Goal: Navigation & Orientation: Find specific page/section

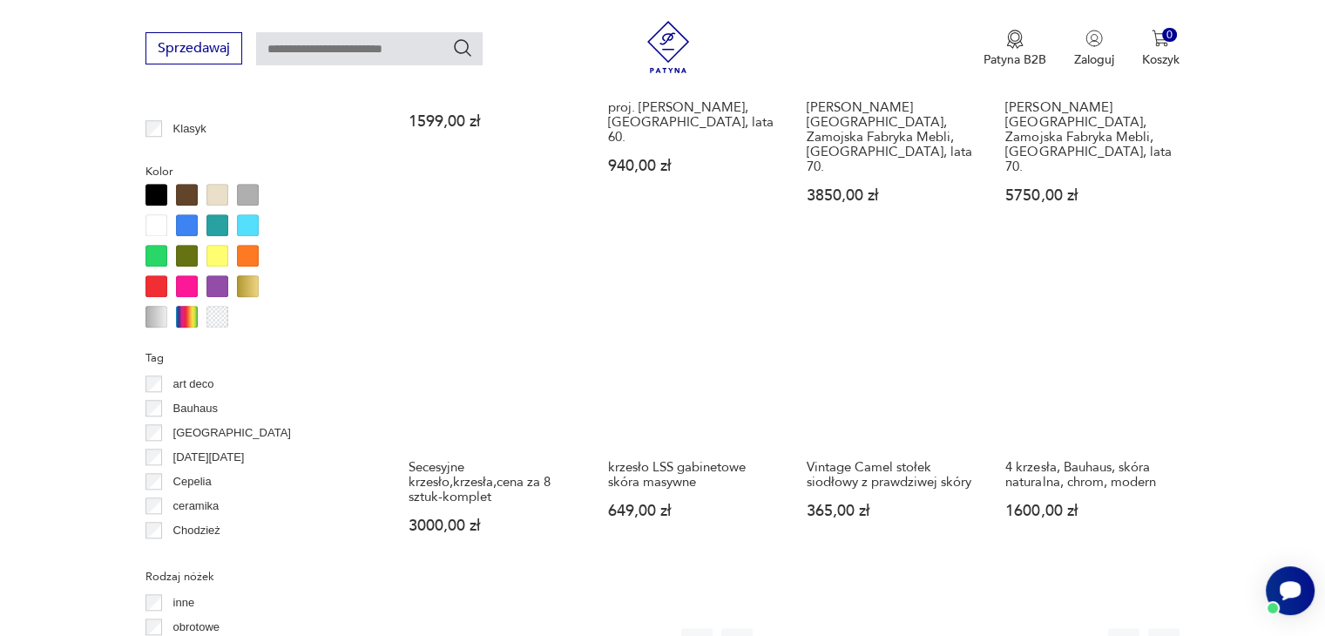
scroll to position [1629, 0]
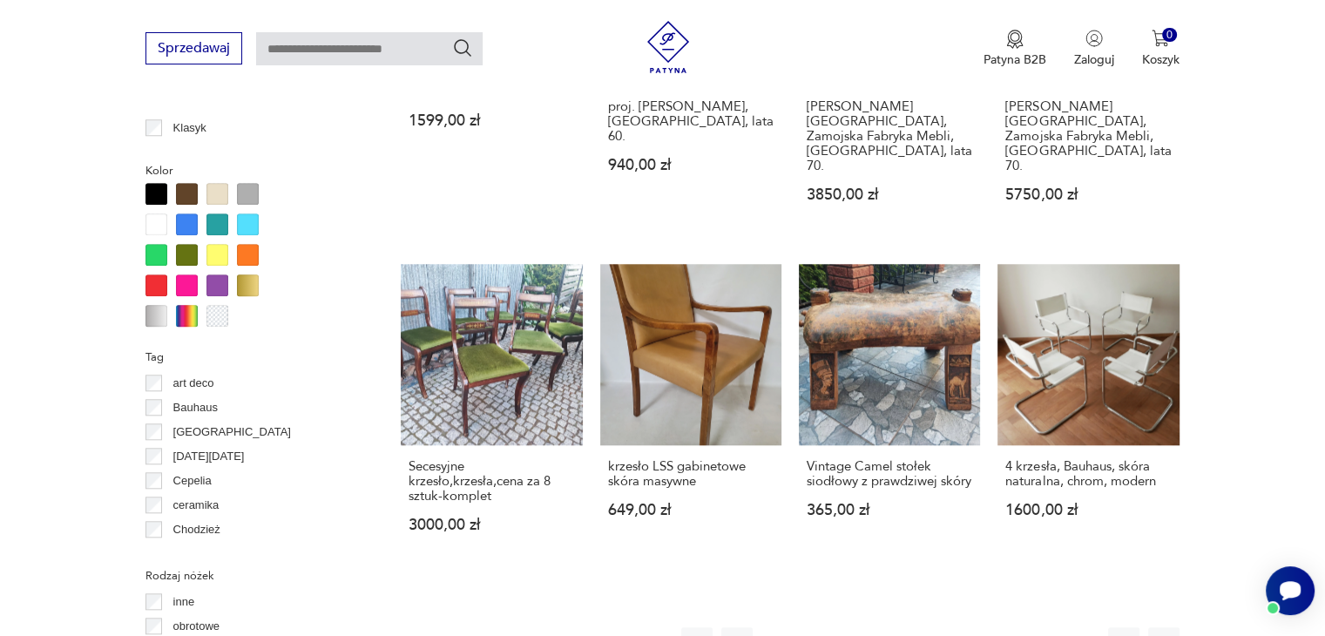
click at [859, 627] on button "3" at bounding box center [856, 642] width 31 height 31
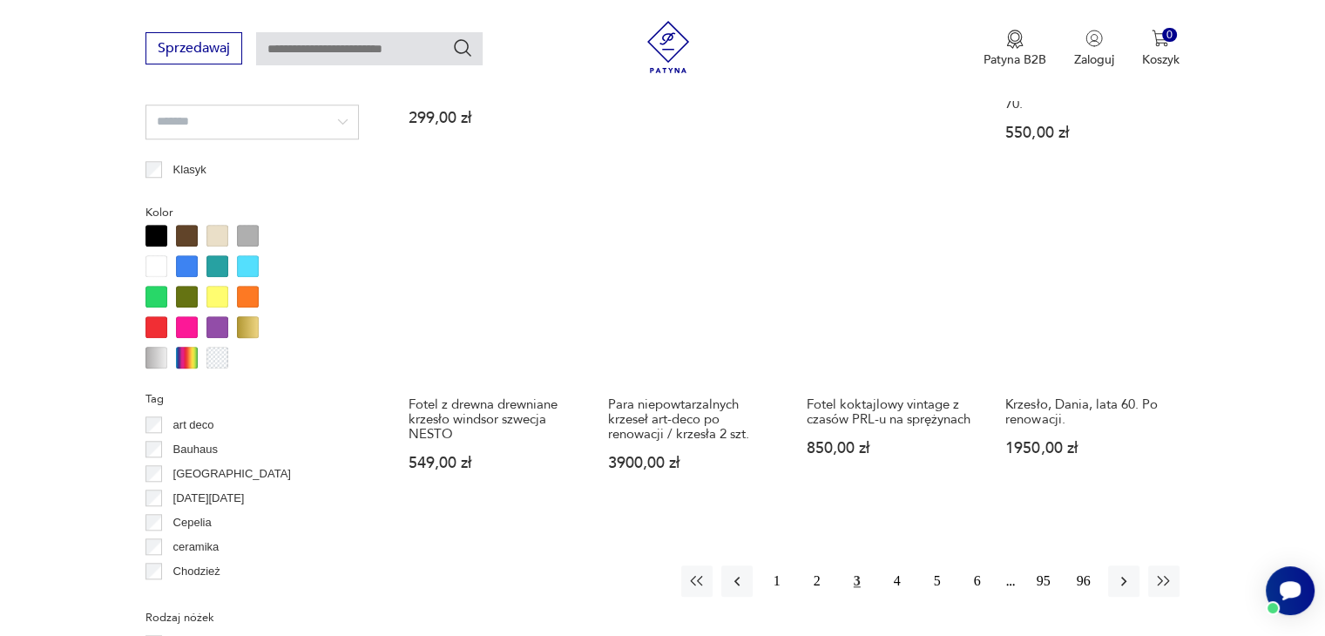
scroll to position [1588, 0]
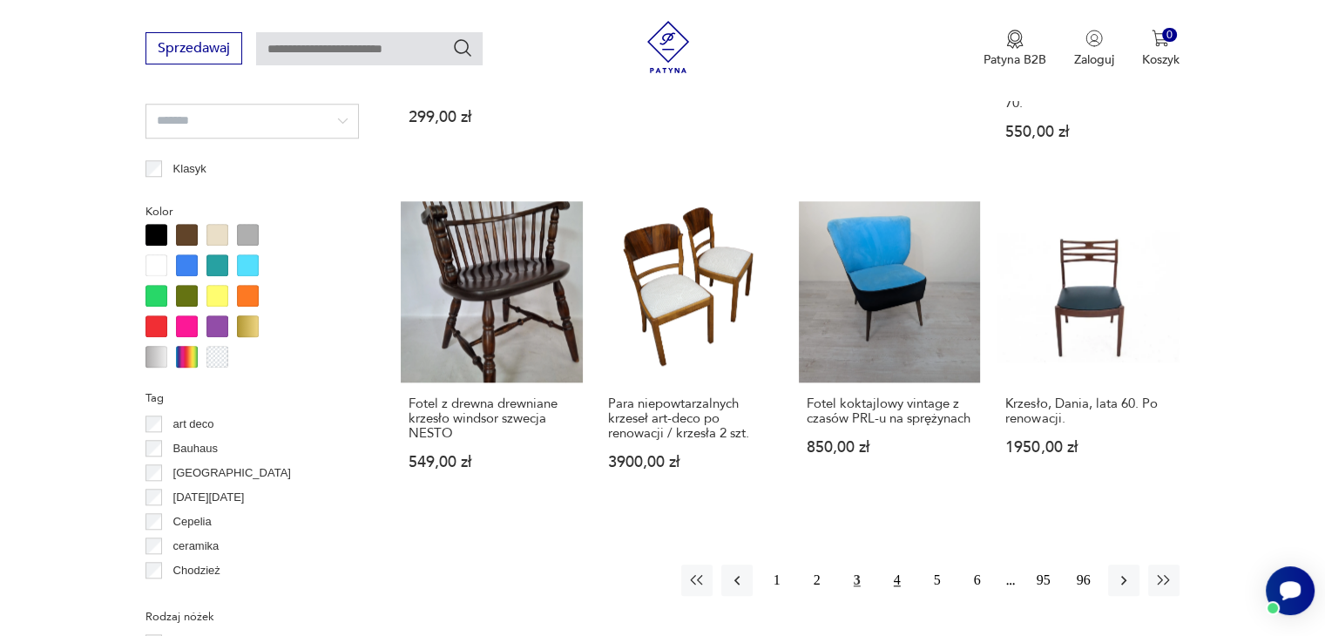
click at [894, 564] on button "4" at bounding box center [896, 579] width 31 height 31
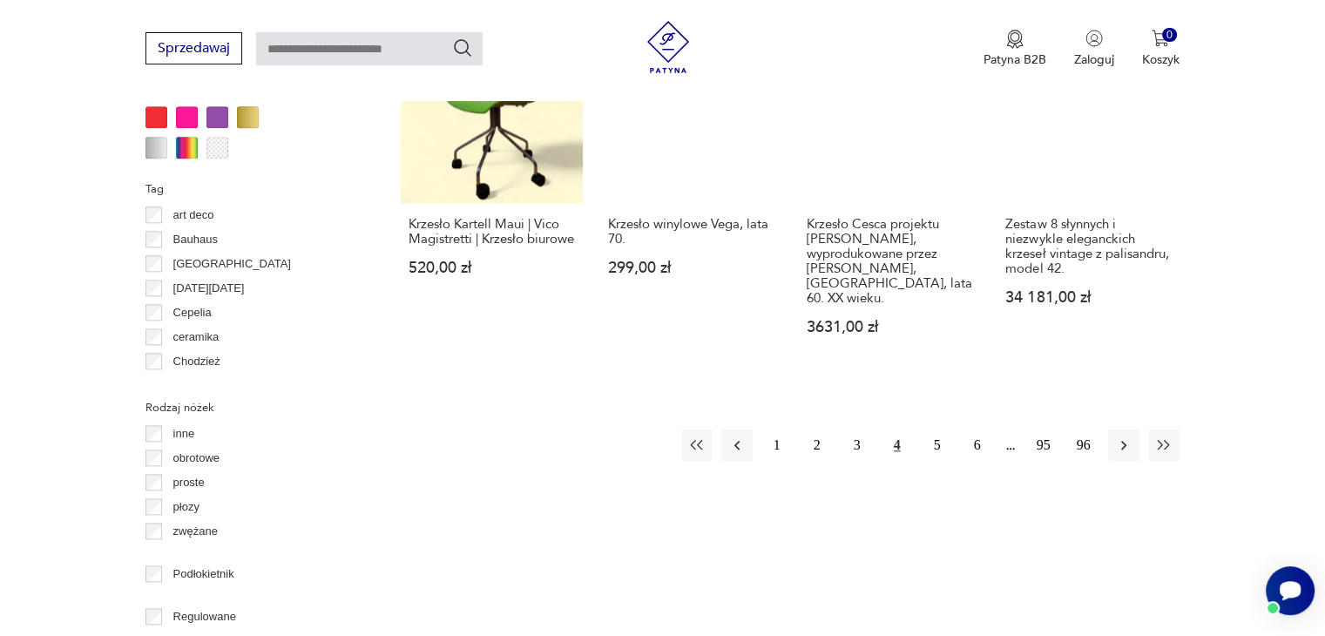
scroll to position [1801, 0]
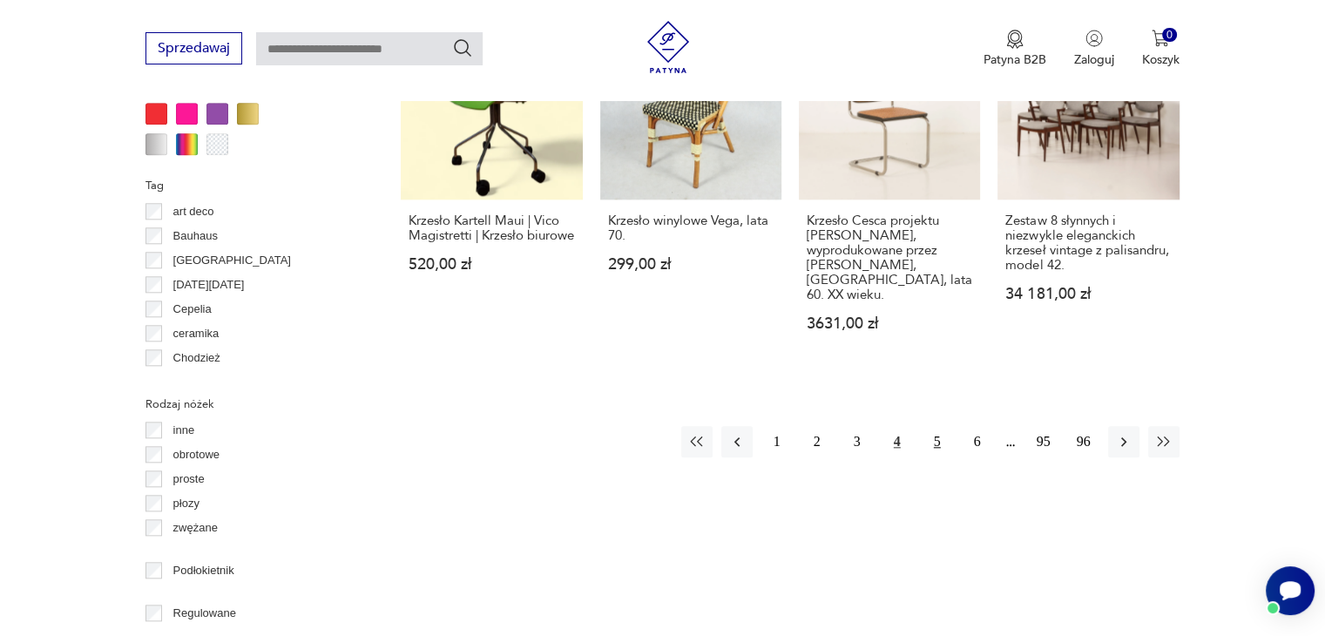
click at [929, 426] on button "5" at bounding box center [936, 441] width 31 height 31
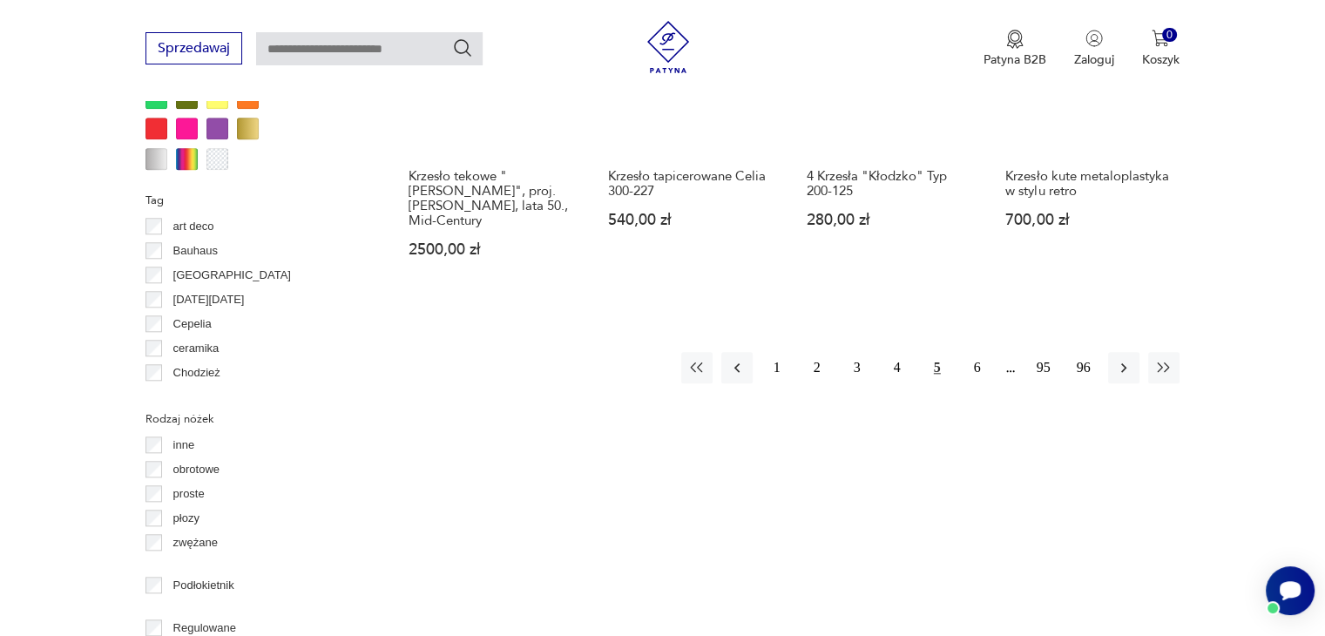
scroll to position [1787, 0]
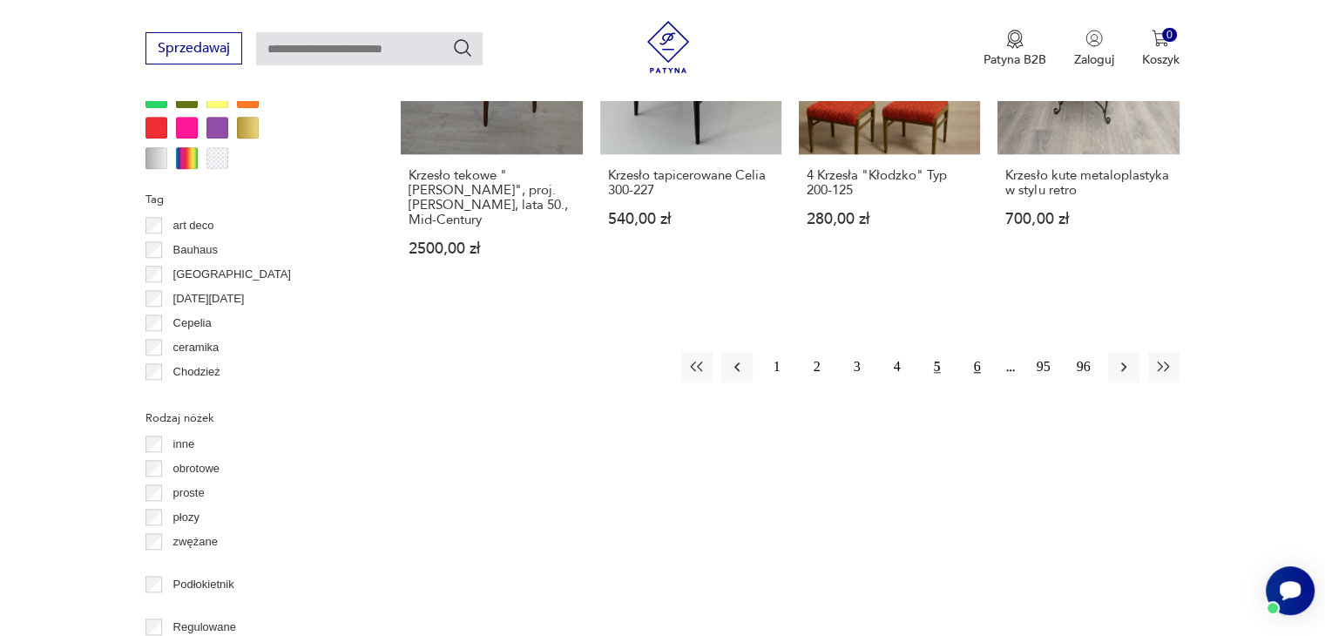
click at [976, 351] on button "6" at bounding box center [976, 366] width 31 height 31
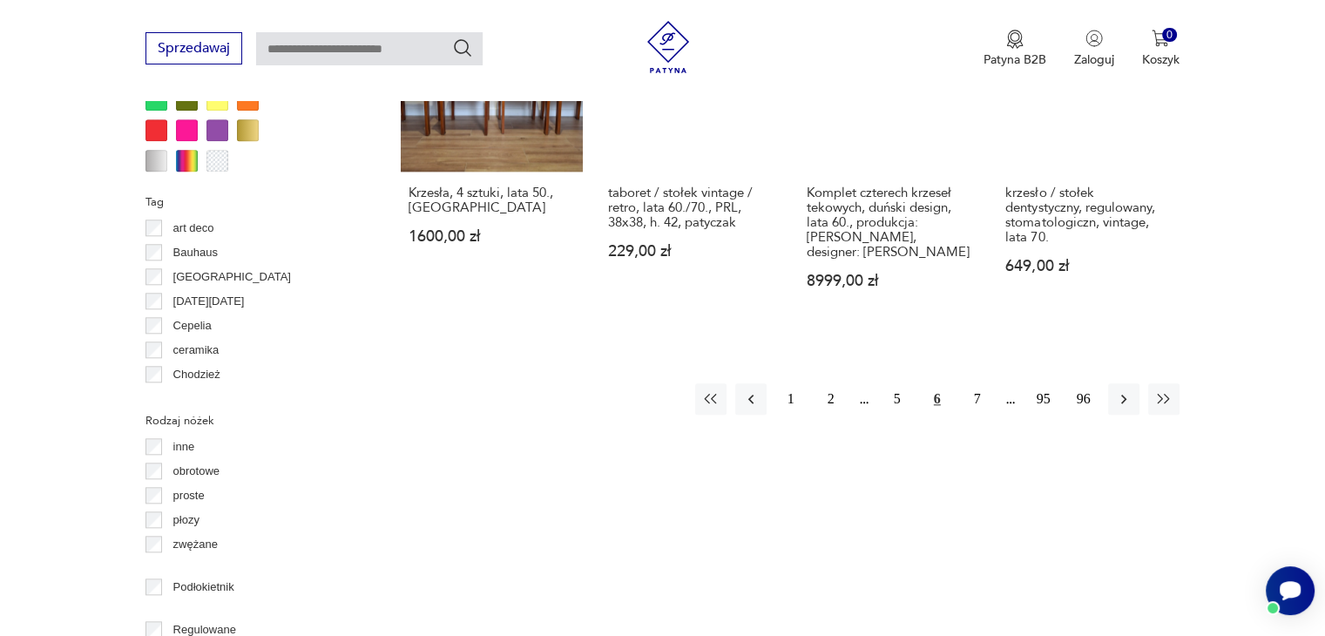
scroll to position [1785, 0]
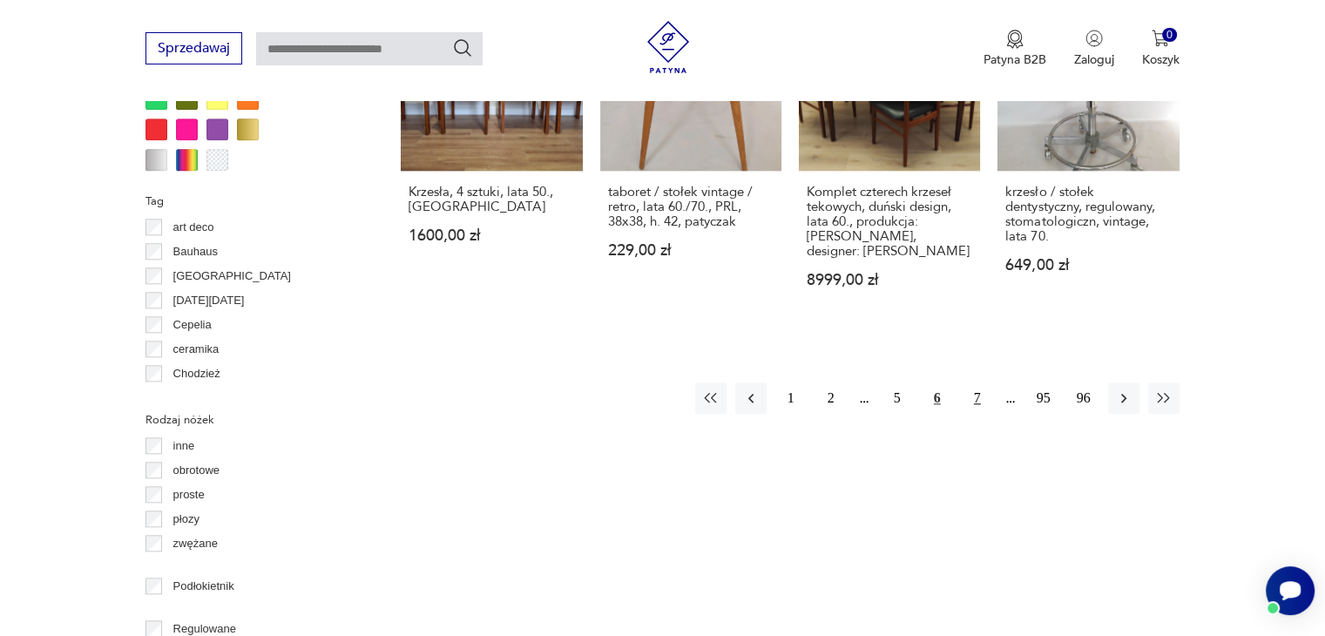
click at [977, 387] on button "7" at bounding box center [976, 397] width 31 height 31
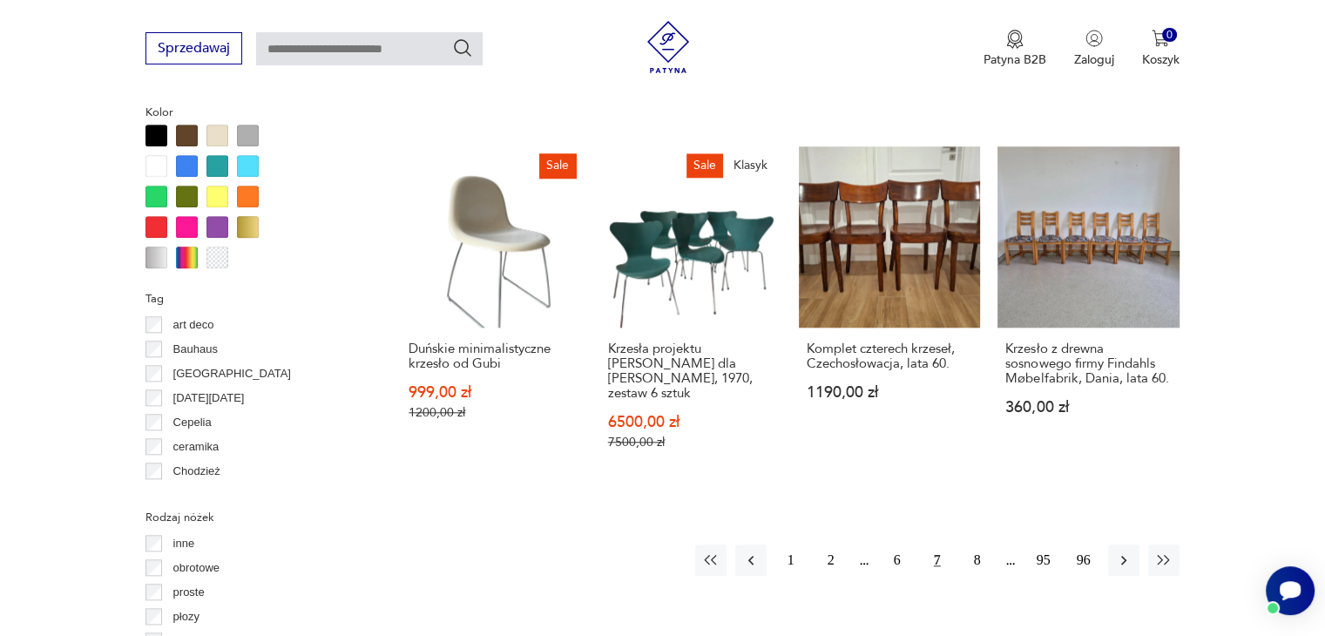
scroll to position [1689, 0]
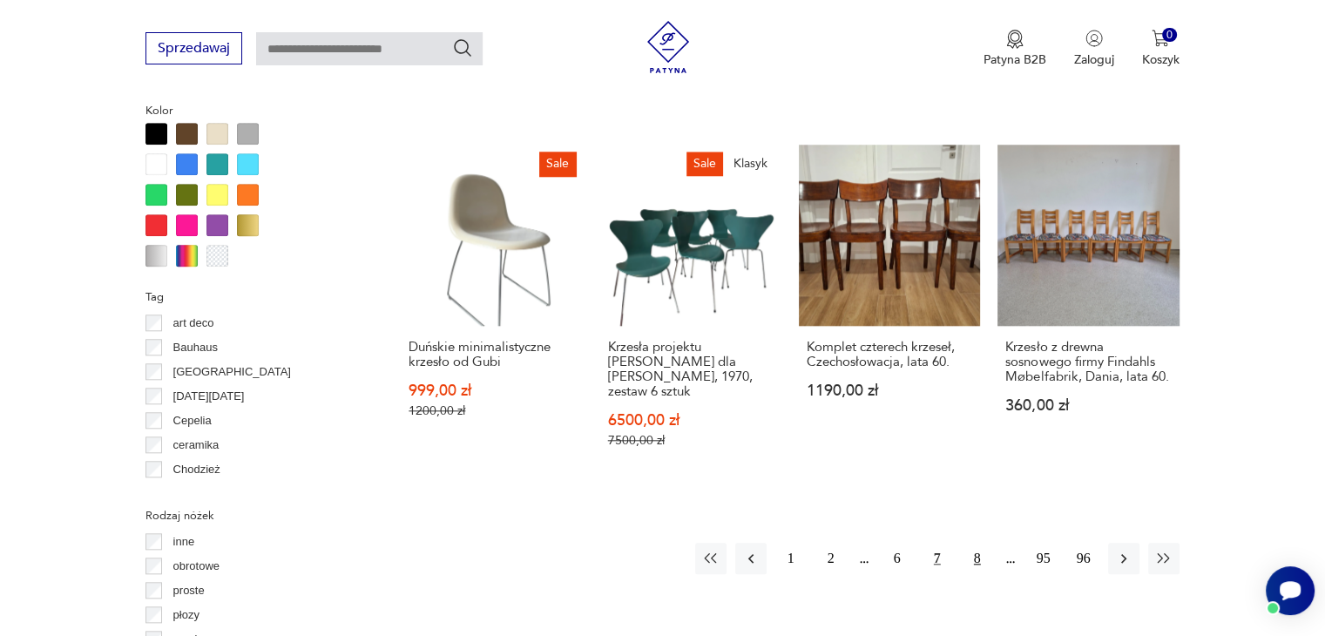
click at [973, 543] on button "8" at bounding box center [976, 558] width 31 height 31
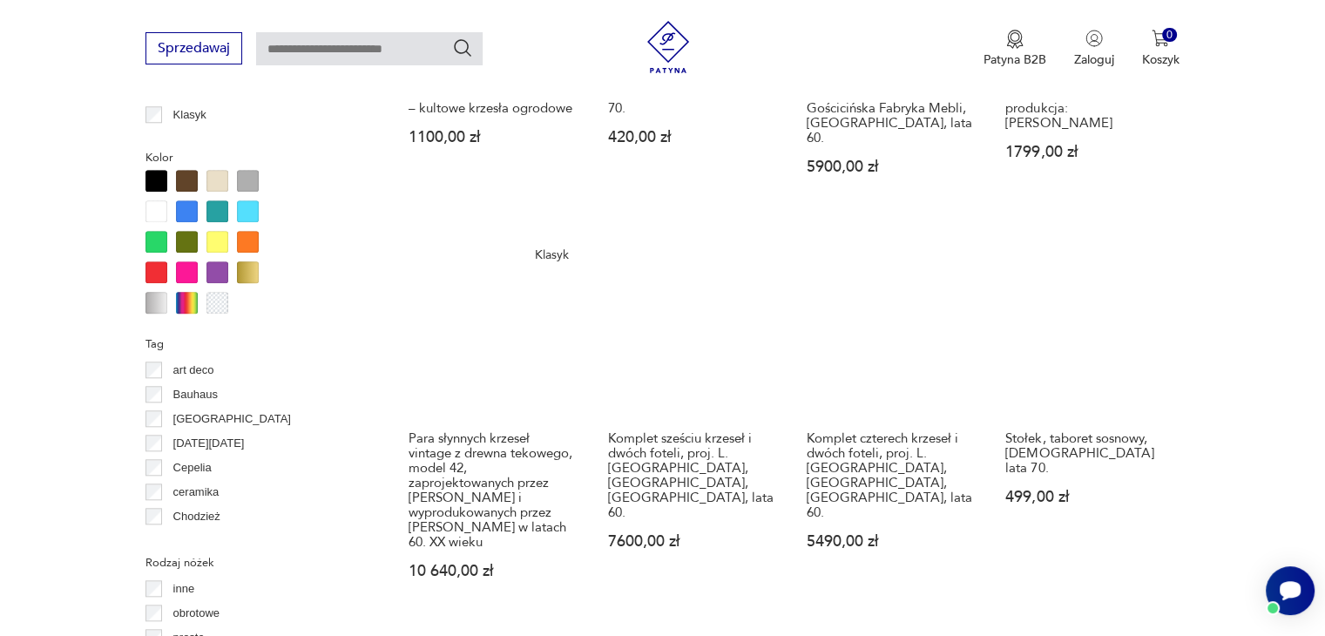
scroll to position [1644, 0]
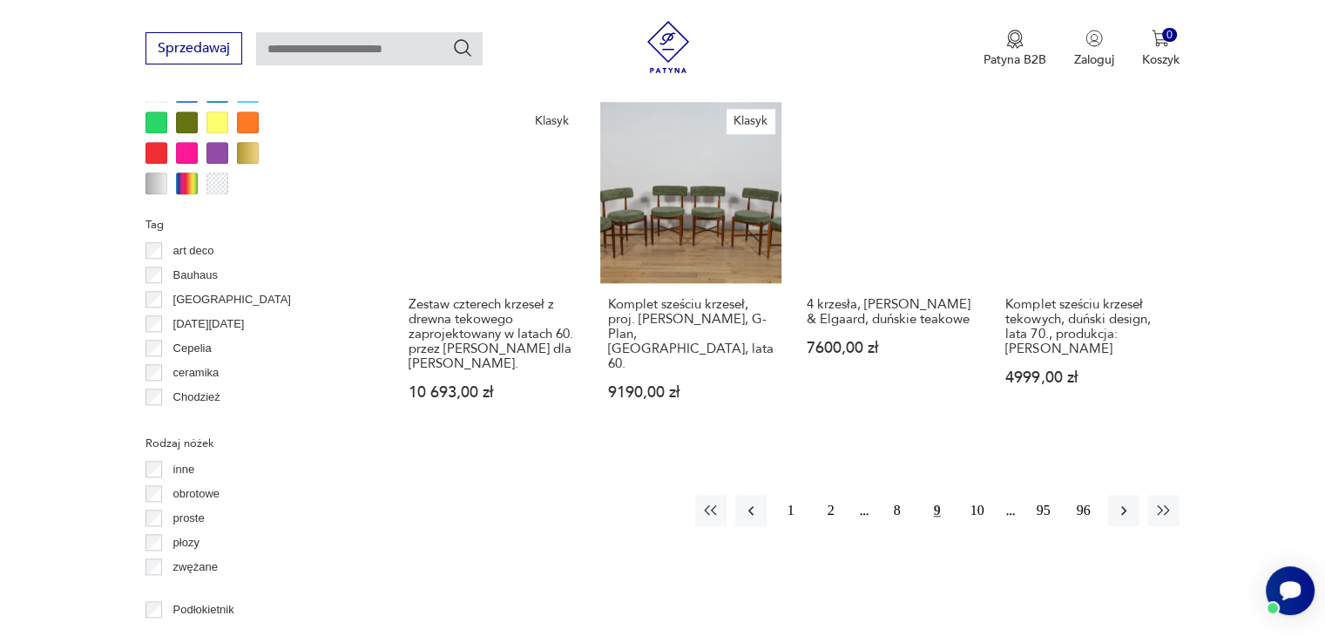
scroll to position [1798, 0]
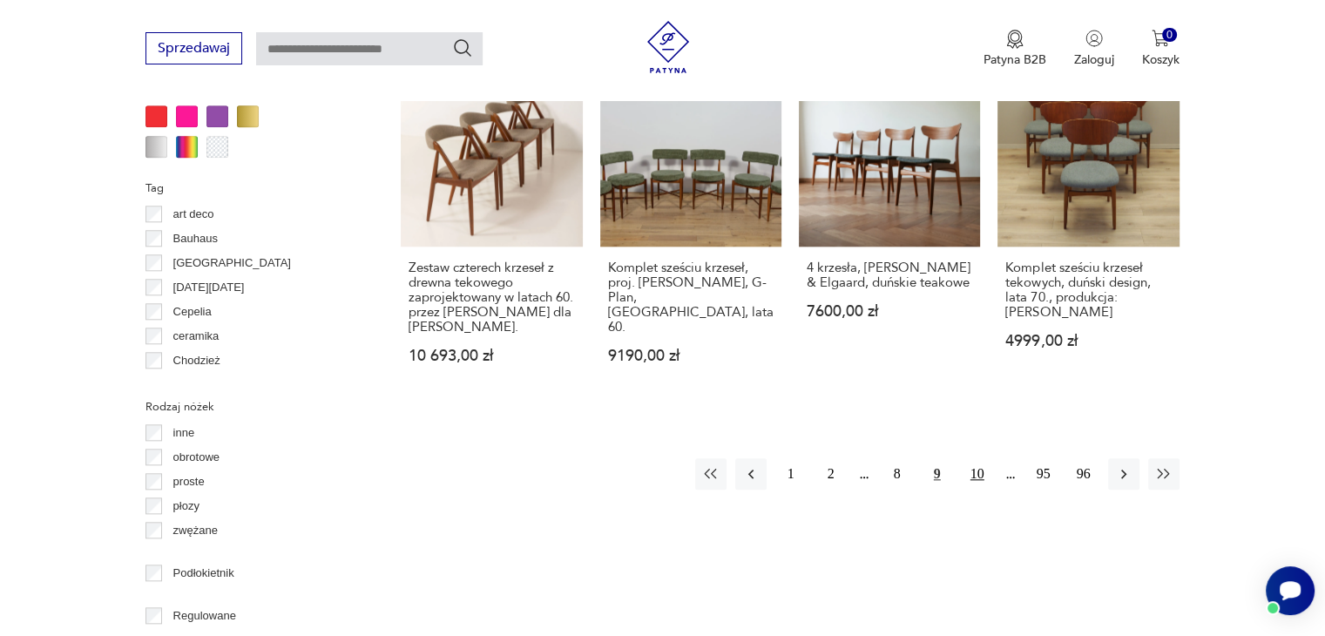
click at [975, 458] on button "10" at bounding box center [976, 473] width 31 height 31
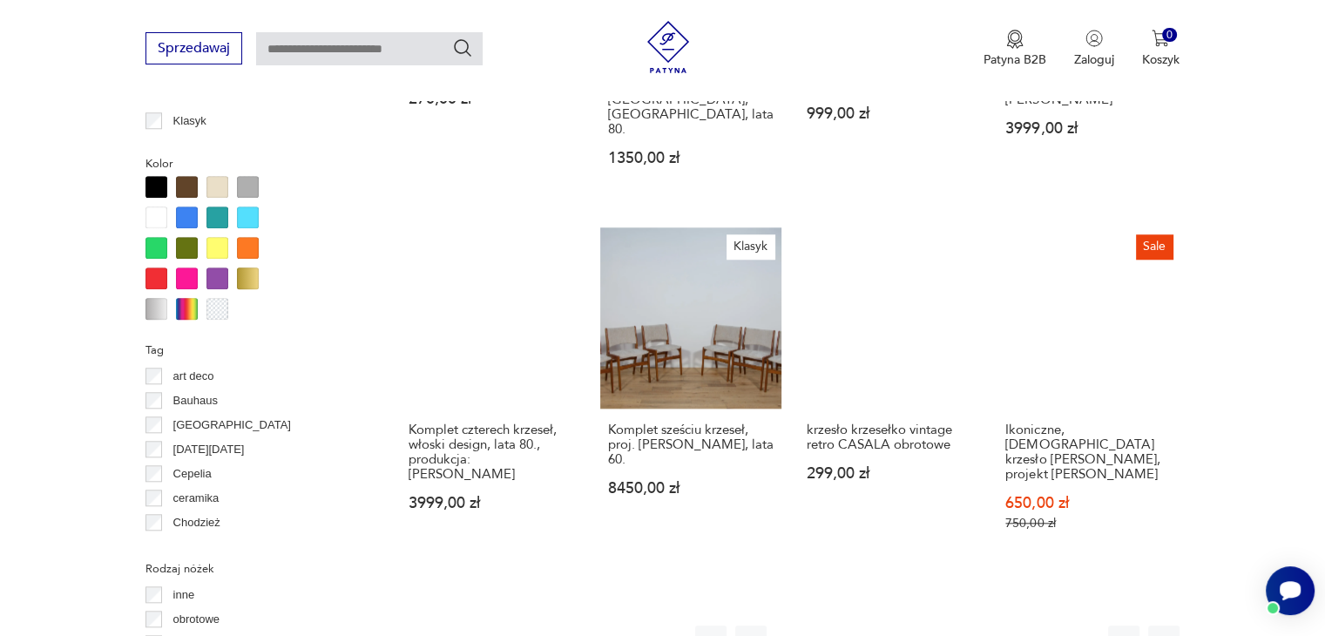
scroll to position [1790, 0]
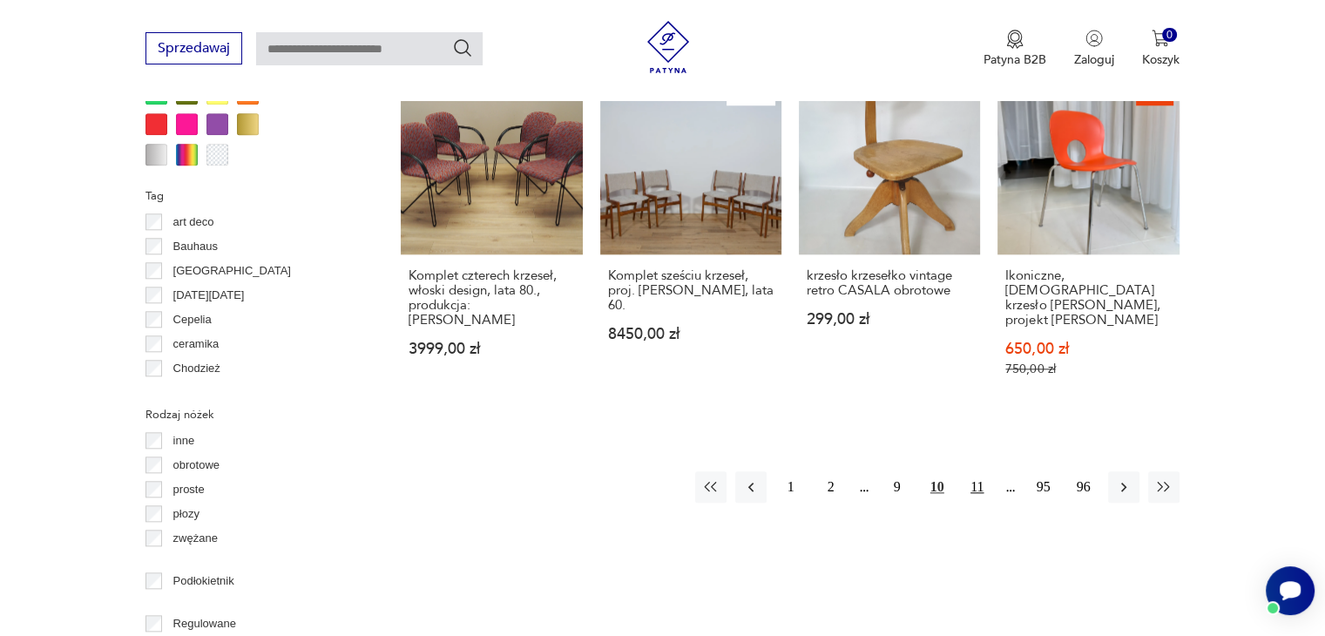
click at [971, 471] on button "11" at bounding box center [976, 486] width 31 height 31
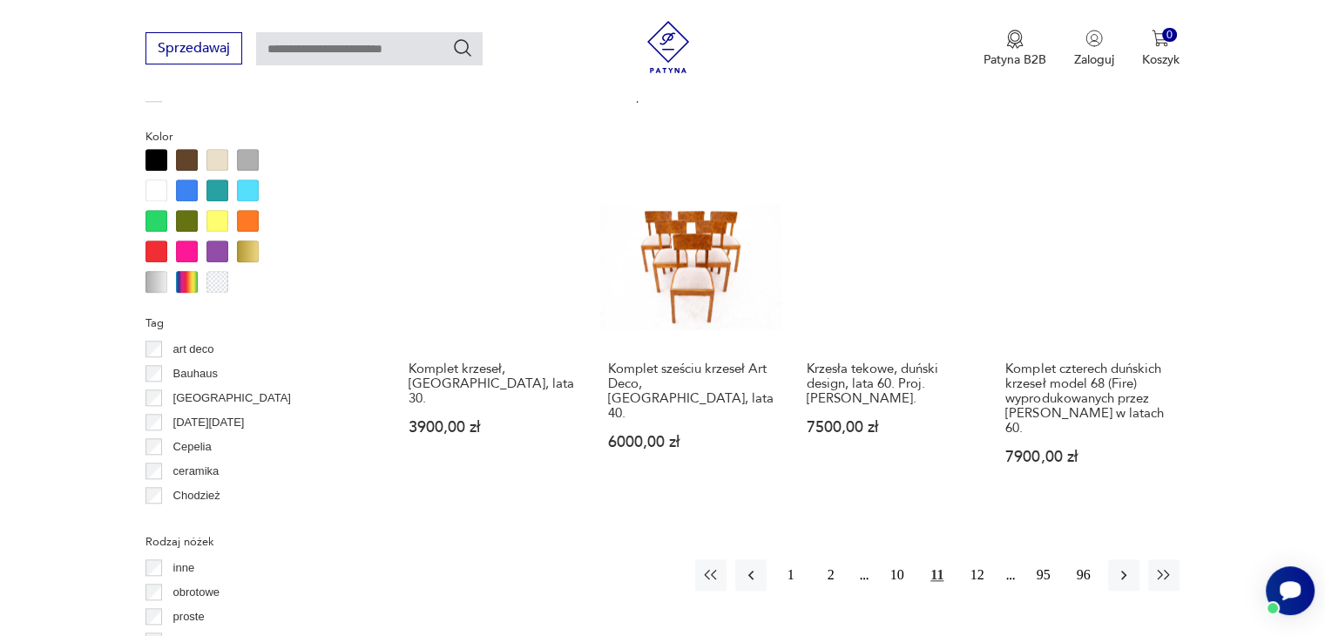
scroll to position [1667, 0]
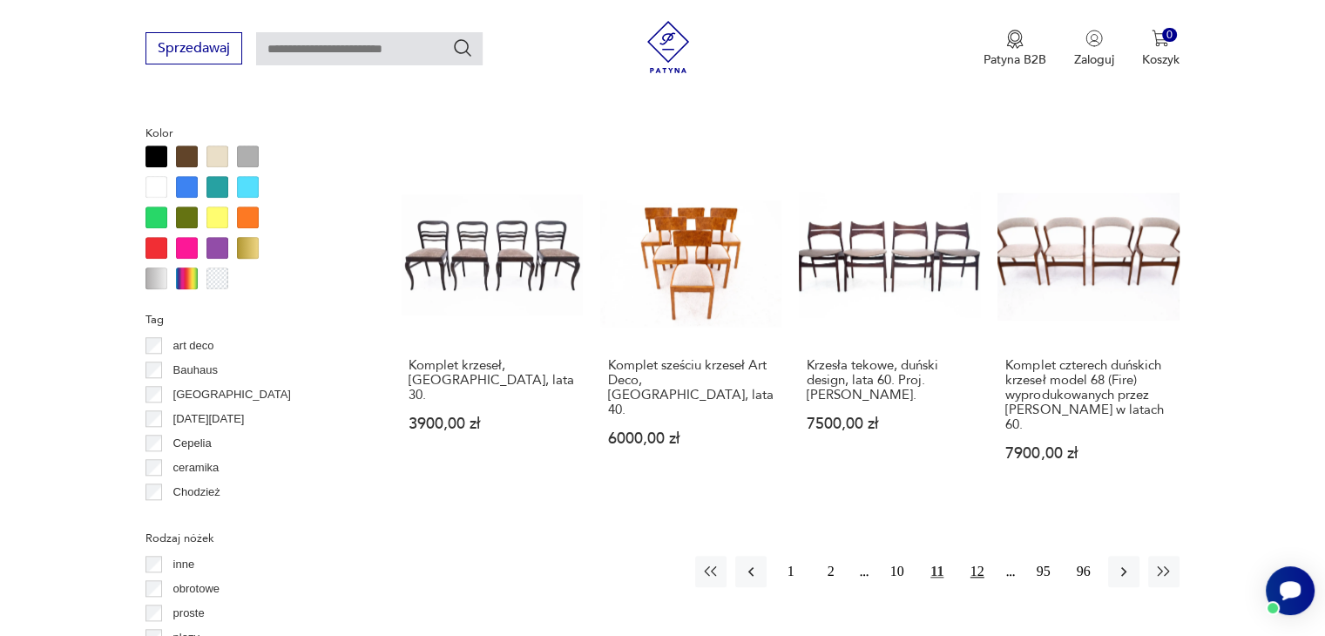
click at [975, 565] on button "12" at bounding box center [976, 571] width 31 height 31
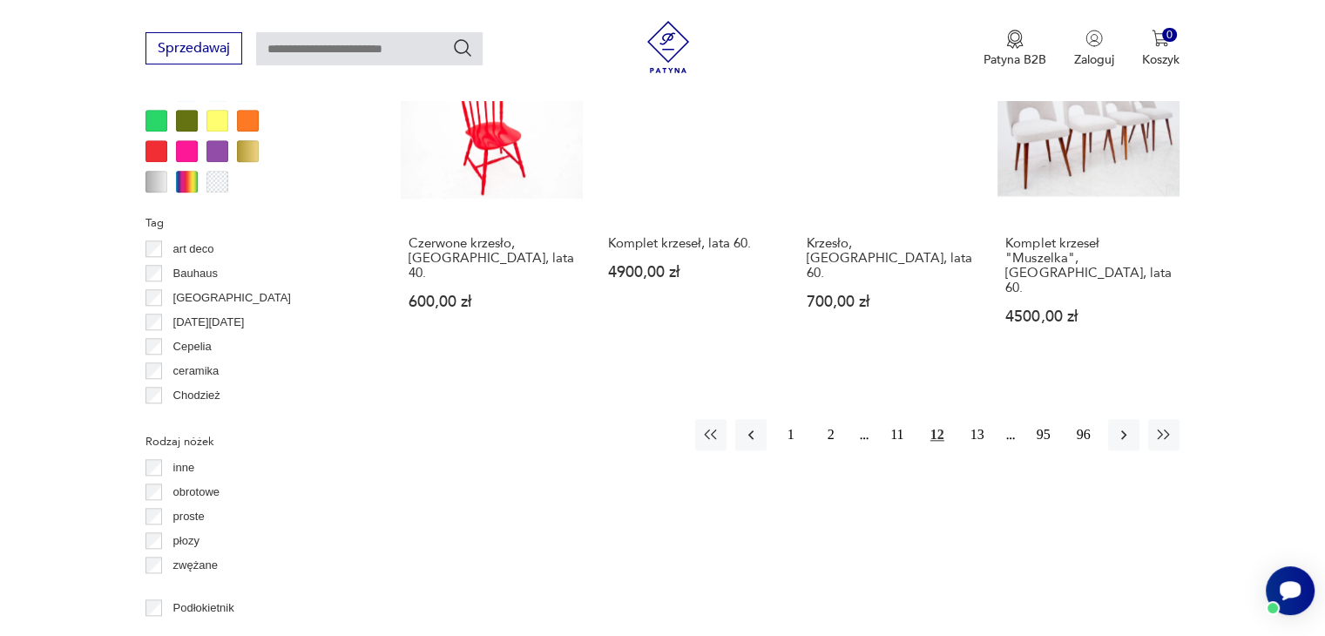
scroll to position [1765, 0]
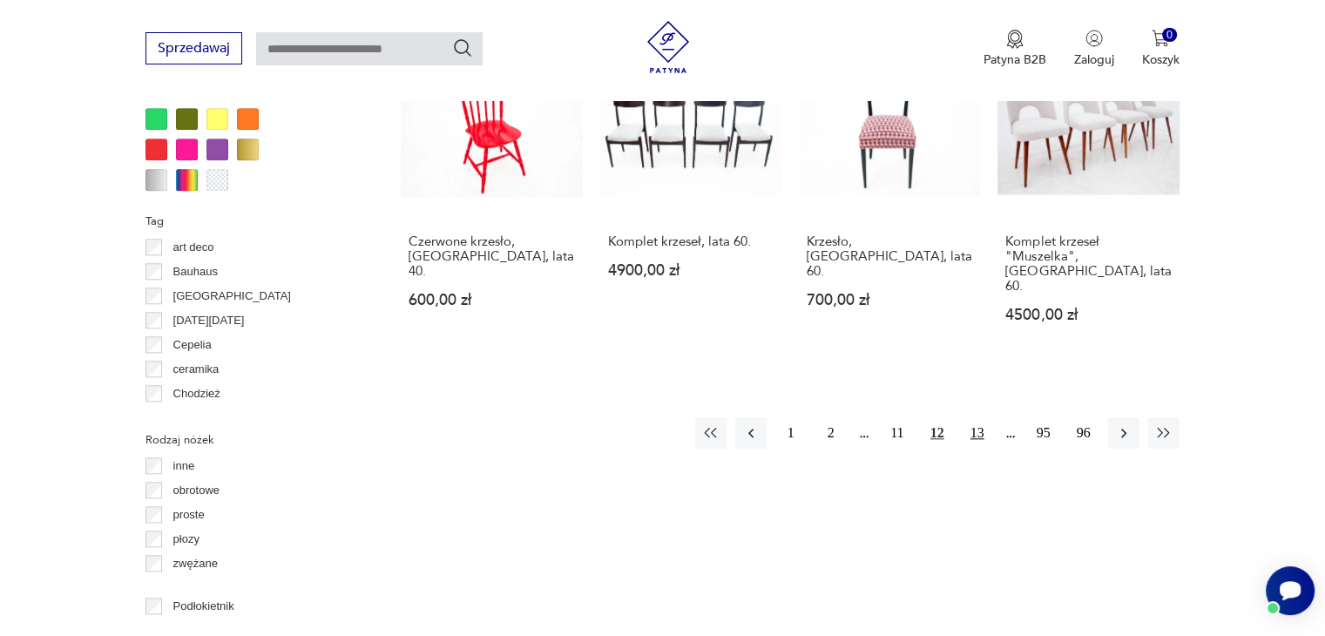
click at [976, 417] on button "13" at bounding box center [976, 432] width 31 height 31
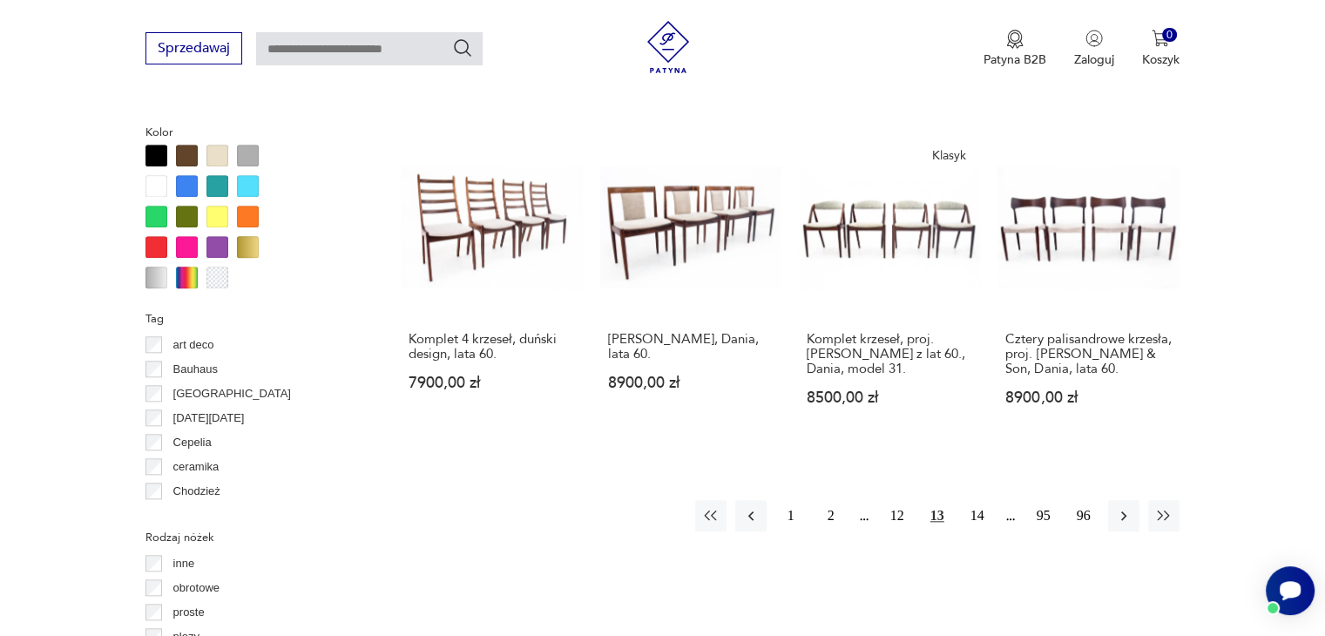
scroll to position [1671, 0]
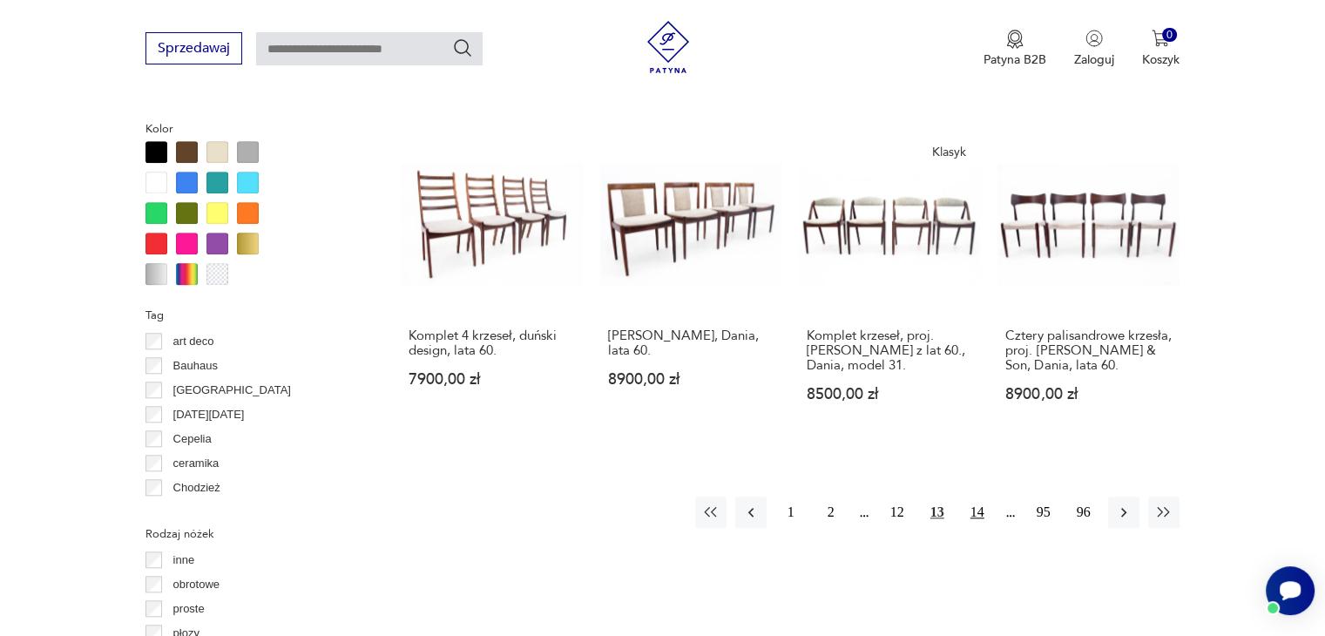
click at [979, 496] on button "14" at bounding box center [976, 511] width 31 height 31
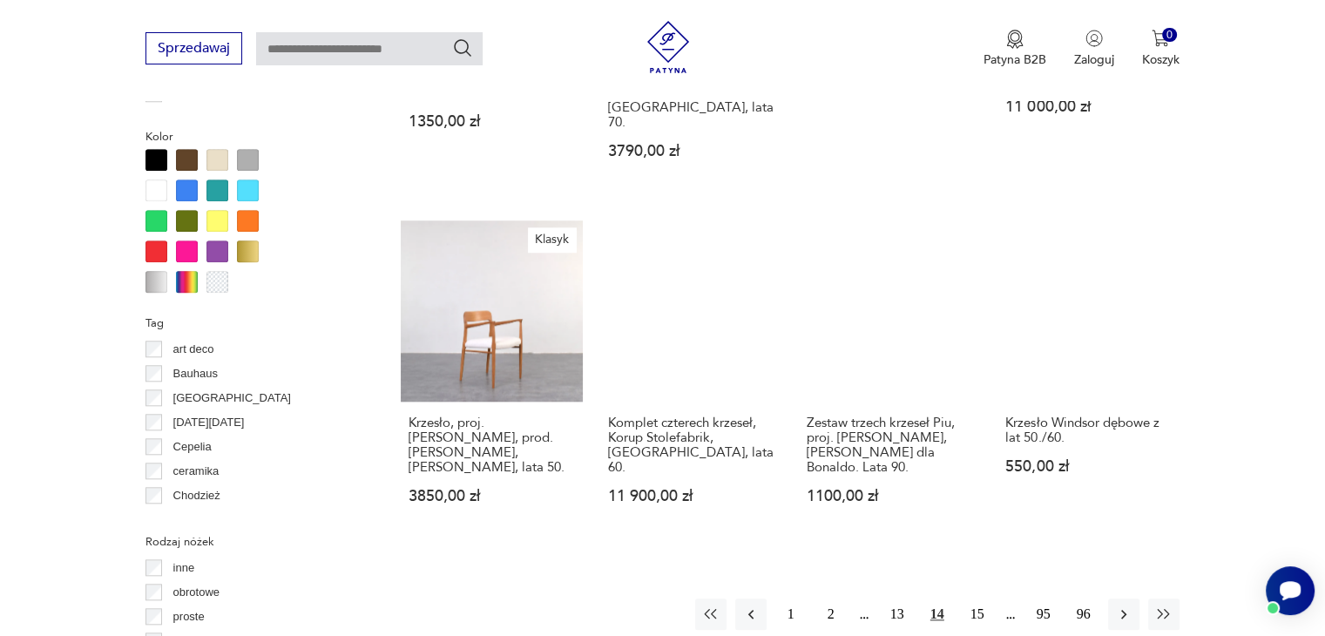
scroll to position [1664, 0]
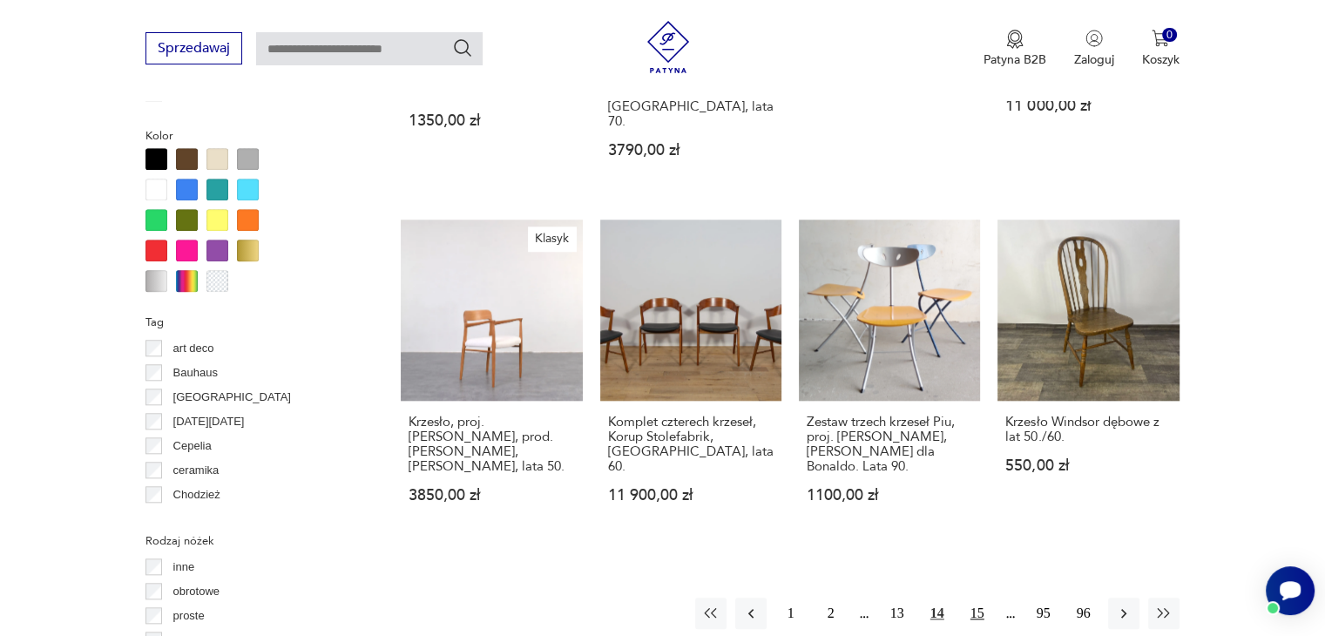
click at [975, 597] on button "15" at bounding box center [976, 612] width 31 height 31
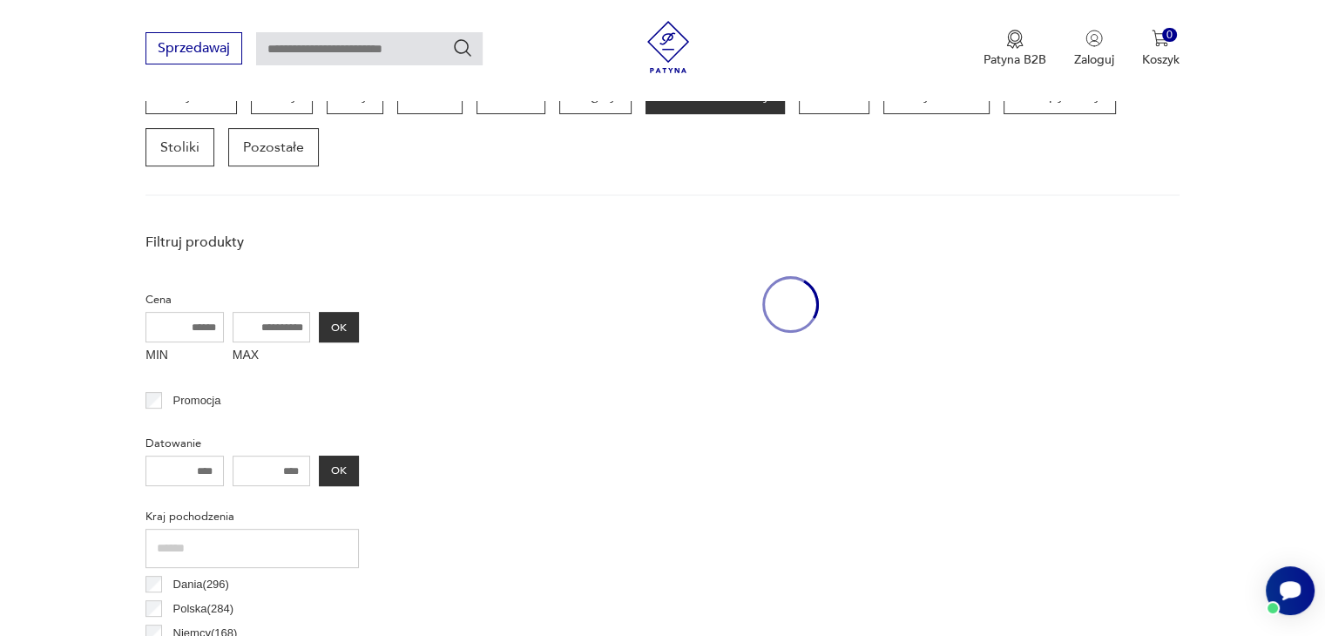
scroll to position [462, 0]
